Goal: Find specific page/section: Find specific page/section

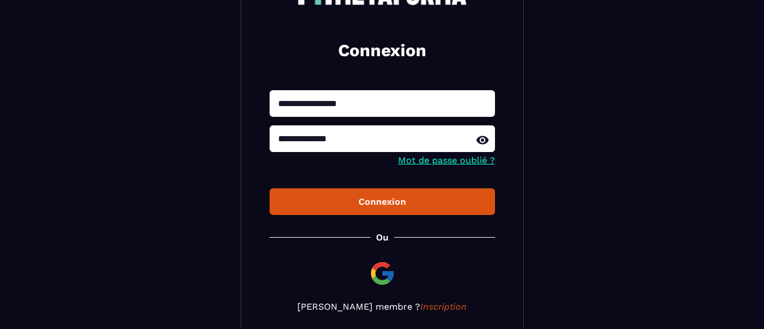
scroll to position [113, 0]
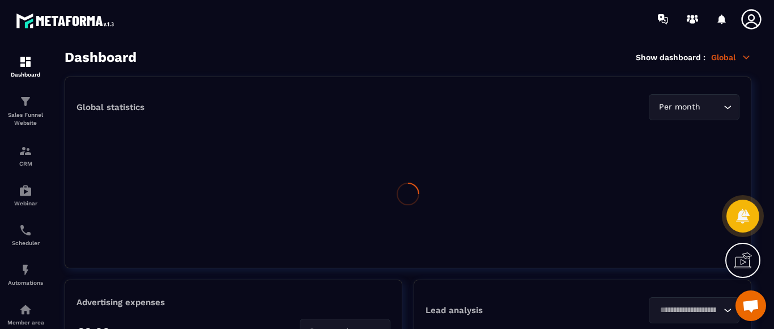
click at [382, 204] on div at bounding box center [407, 193] width 663 height 113
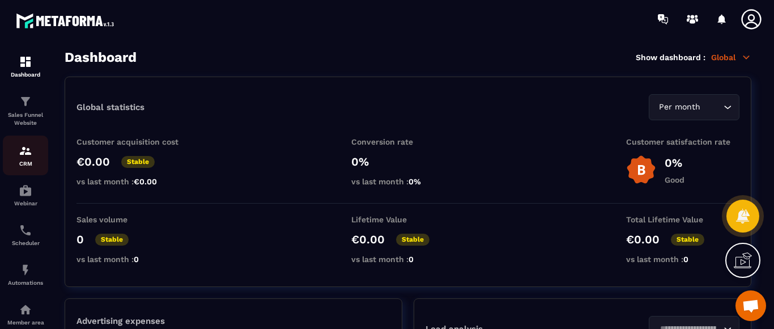
click at [29, 155] on img at bounding box center [26, 151] width 14 height 14
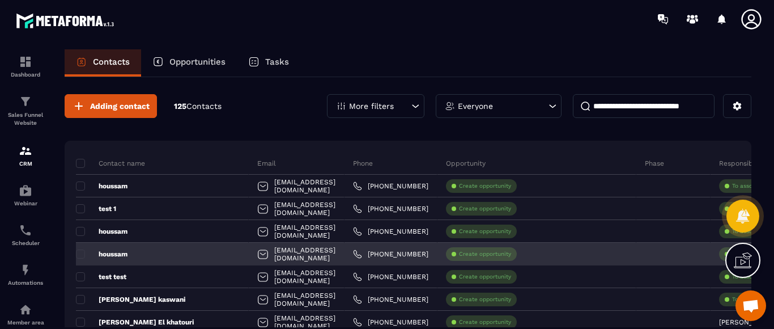
scroll to position [113, 0]
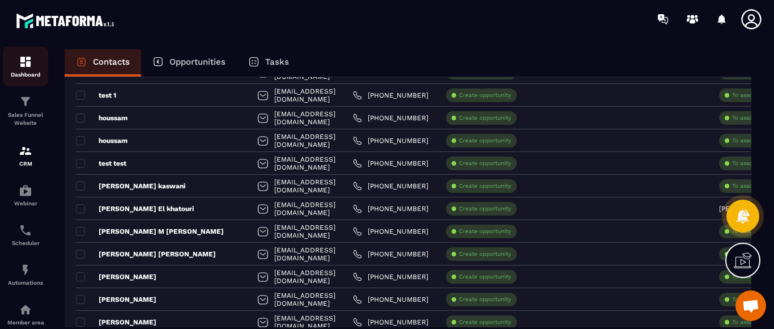
click at [26, 66] on img at bounding box center [26, 62] width 14 height 14
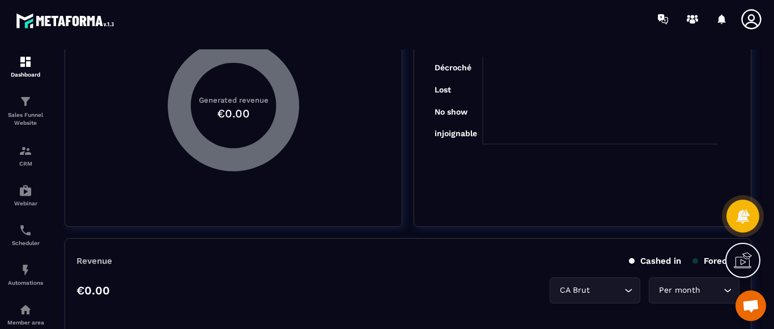
scroll to position [623, 0]
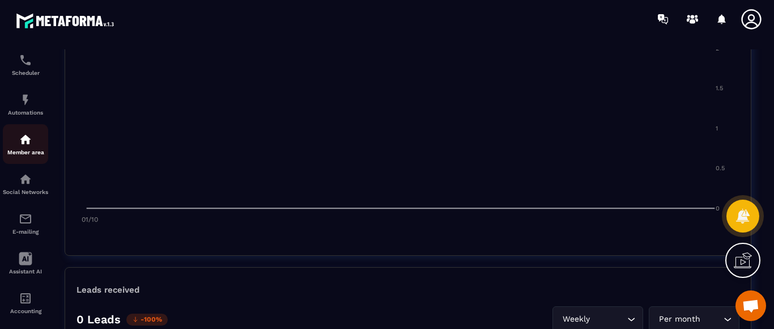
click at [23, 141] on img at bounding box center [26, 140] width 14 height 14
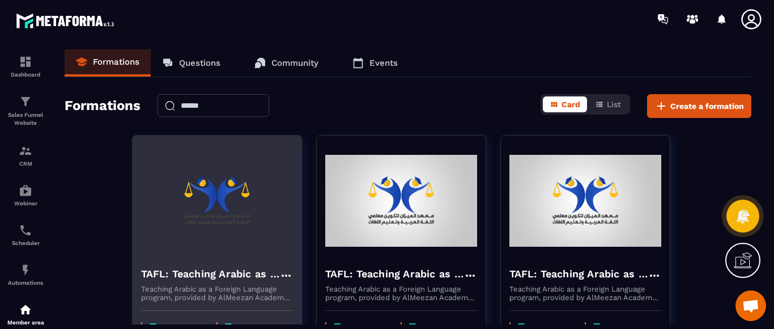
scroll to position [113, 0]
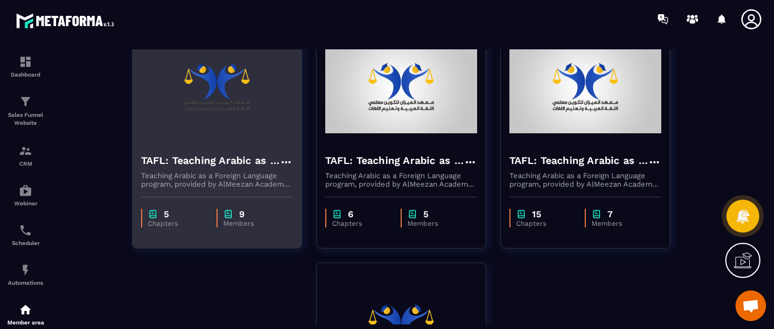
click at [217, 143] on img at bounding box center [217, 87] width 152 height 113
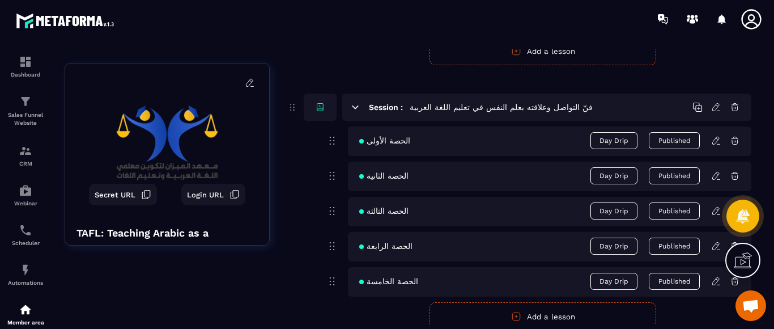
scroll to position [567, 0]
